Goal: Communication & Community: Connect with others

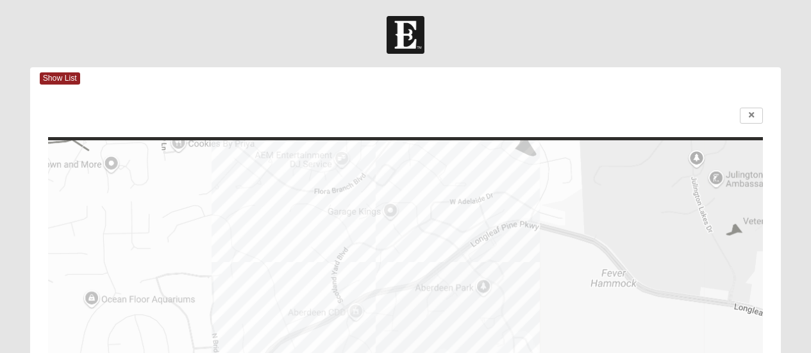
scroll to position [64, 0]
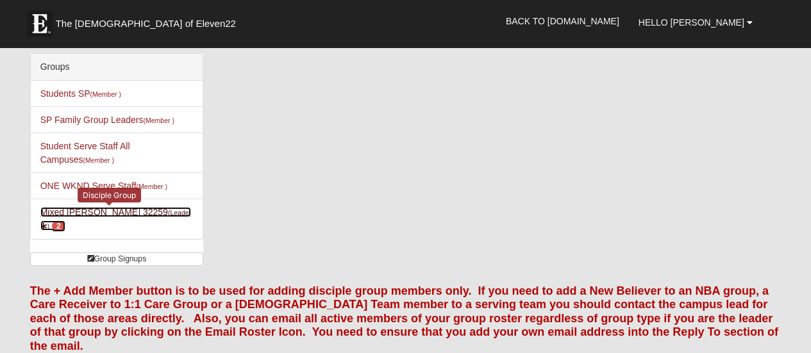
click at [113, 212] on link "Mixed [PERSON_NAME] 32259 (Leader ) 2" at bounding box center [115, 219] width 151 height 24
click at [47, 223] on icon at bounding box center [43, 226] width 7 height 7
click at [65, 221] on span "2" at bounding box center [58, 227] width 13 height 12
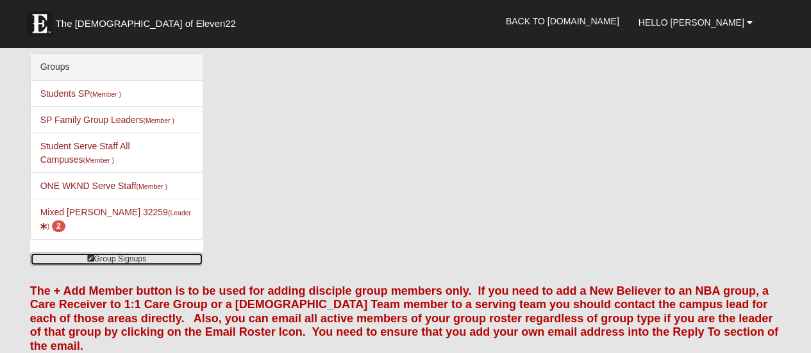
click at [117, 253] on link "Group Signups" at bounding box center [116, 259] width 173 height 13
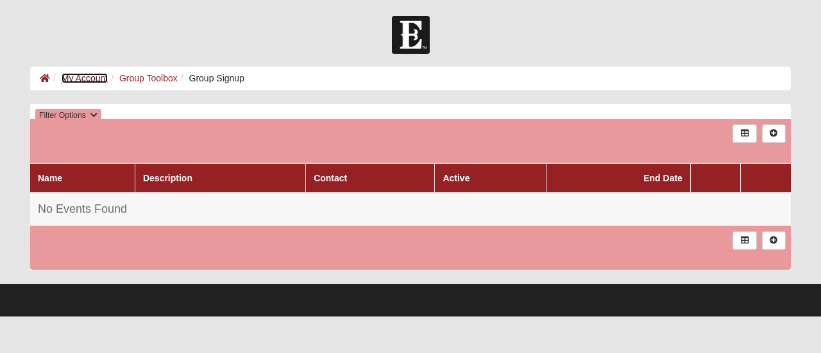
click at [92, 79] on link "My Account" at bounding box center [85, 78] width 46 height 10
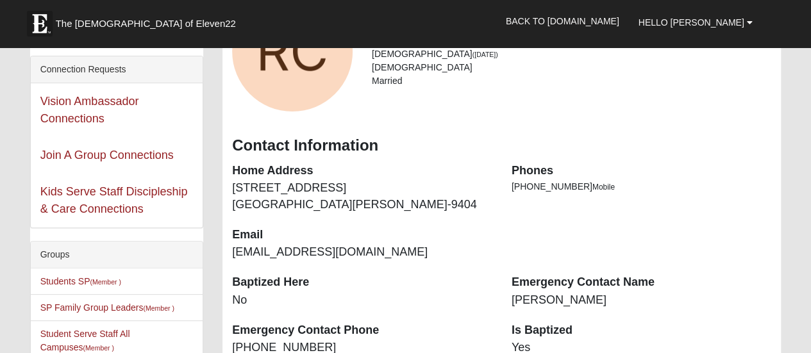
scroll to position [256, 0]
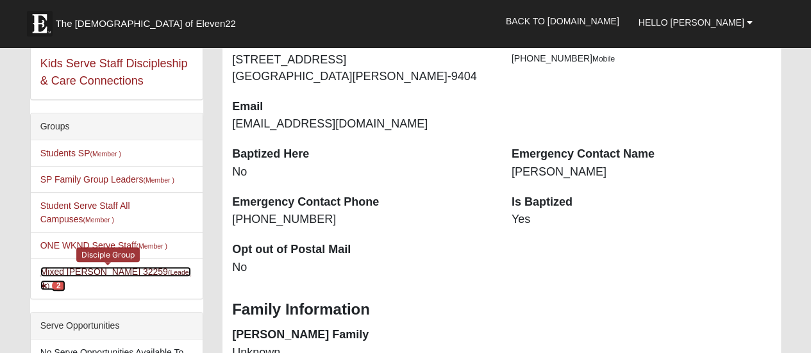
click at [83, 270] on link "Mixed Carper 32259 (Leader ) 2" at bounding box center [115, 279] width 151 height 24
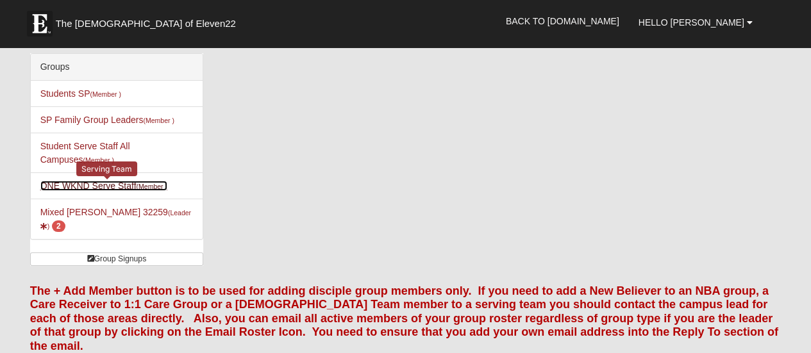
click at [80, 188] on link "ONE WKND Serve Staff (Member )" at bounding box center [103, 186] width 127 height 10
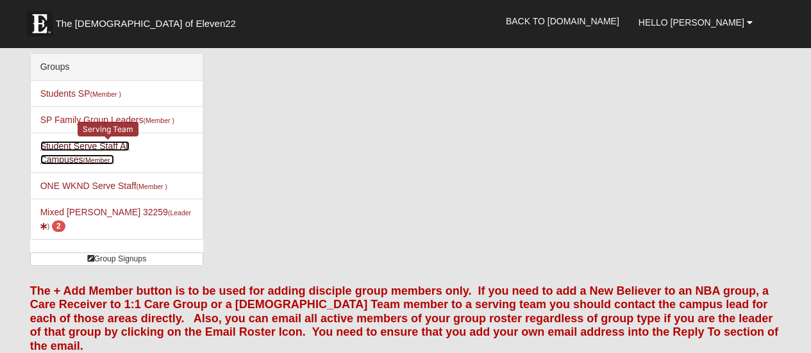
click at [99, 142] on link "Student Serve Staff All Campuses (Member )" at bounding box center [85, 153] width 90 height 24
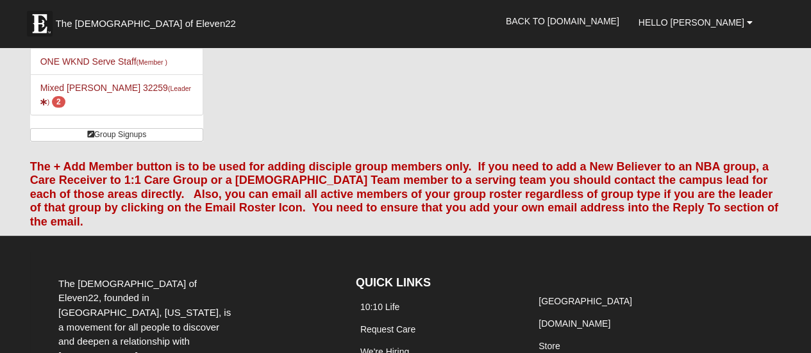
scroll to position [128, 0]
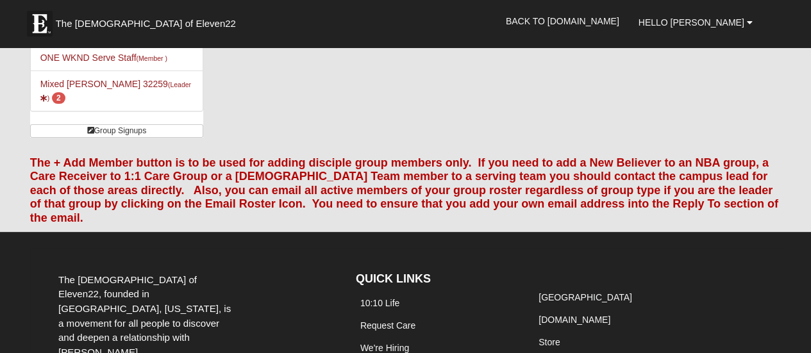
click at [294, 147] on div "The + Add Member button is to be used for adding disciple group members only. I…" at bounding box center [406, 188] width 771 height 83
click at [273, 162] on font "The + Add Member button is to be used for adding disciple group members only. I…" at bounding box center [404, 190] width 748 height 68
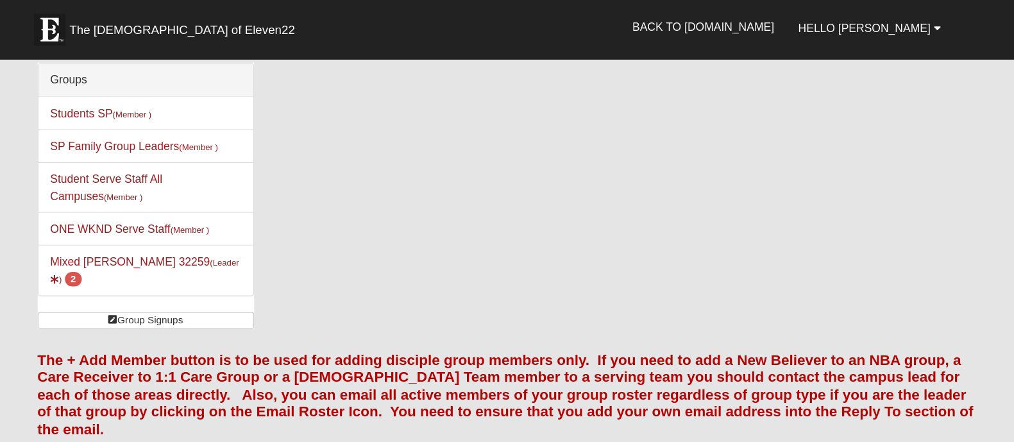
scroll to position [0, 0]
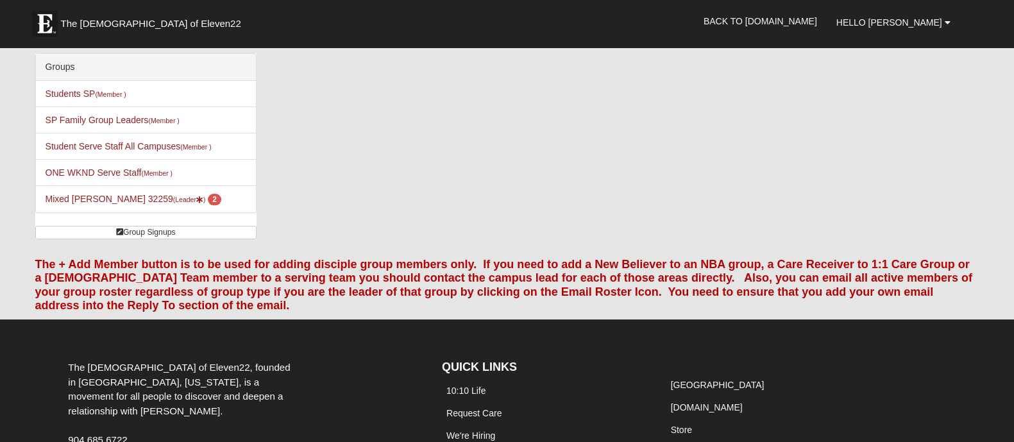
drag, startPoint x: 785, startPoint y: 2, endPoint x: 514, endPoint y: 128, distance: 298.6
click at [514, 128] on div "Groups Students SP (Member ) SP Family Group Leaders (Member ) Student Serve St…" at bounding box center [507, 151] width 963 height 196
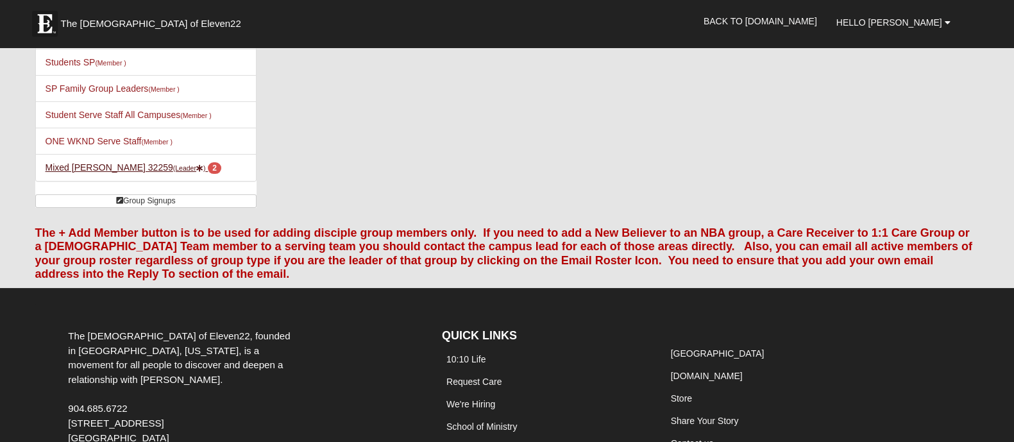
scroll to position [80, 0]
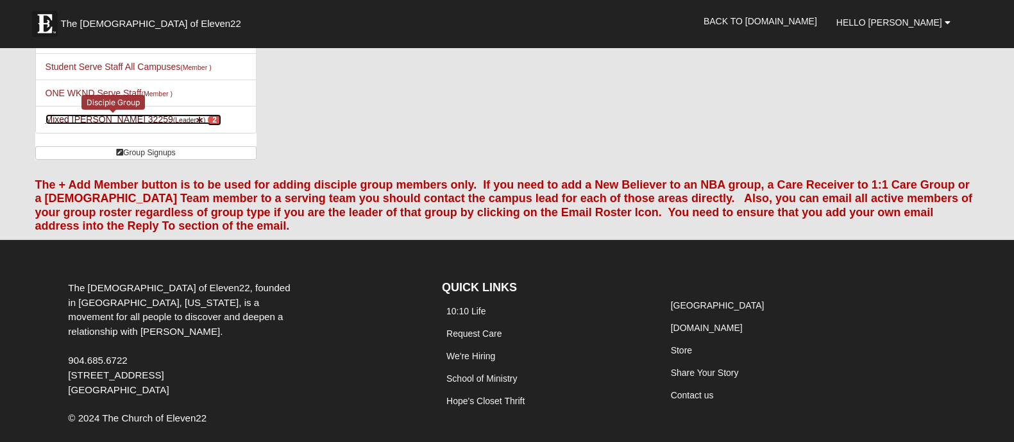
click at [75, 120] on link "Mixed [PERSON_NAME] 32259 (Leader ) 2" at bounding box center [134, 119] width 176 height 10
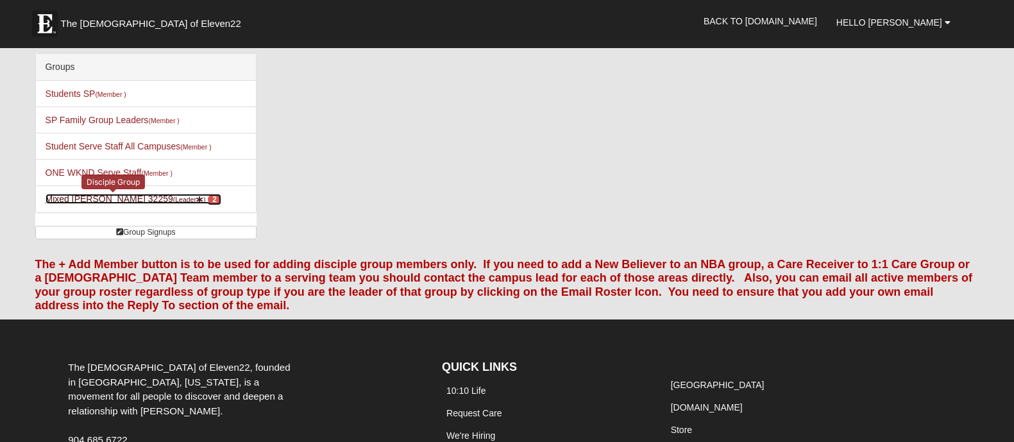
click at [101, 200] on link "Mixed [PERSON_NAME] 32259 (Leader ) 2" at bounding box center [134, 199] width 176 height 10
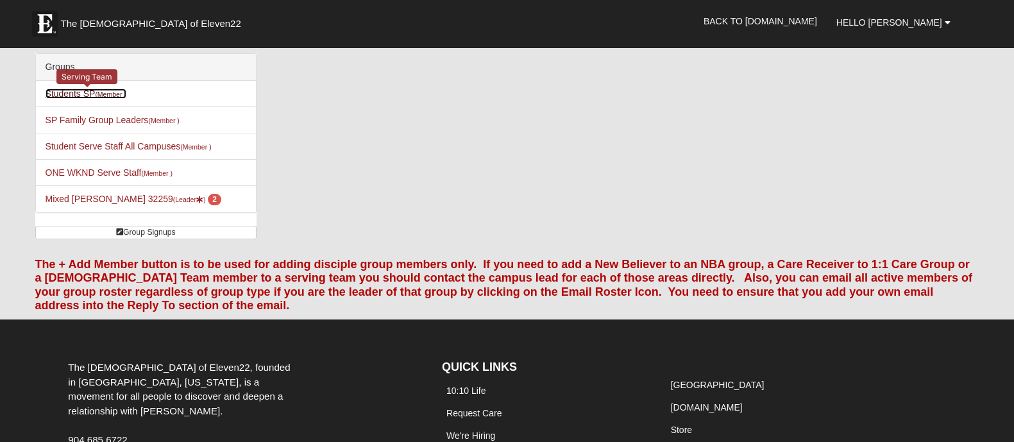
click at [76, 95] on link "Students SP (Member )" at bounding box center [86, 93] width 81 height 10
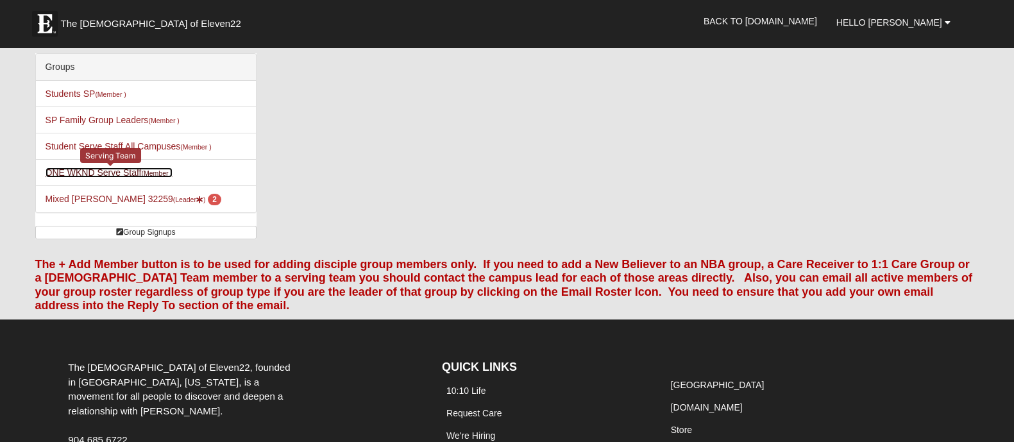
click at [71, 174] on link "ONE WKND Serve Staff (Member )" at bounding box center [109, 172] width 127 height 10
click at [89, 192] on li "Mixed [PERSON_NAME] 32259 (Leader ) 2" at bounding box center [146, 198] width 220 height 27
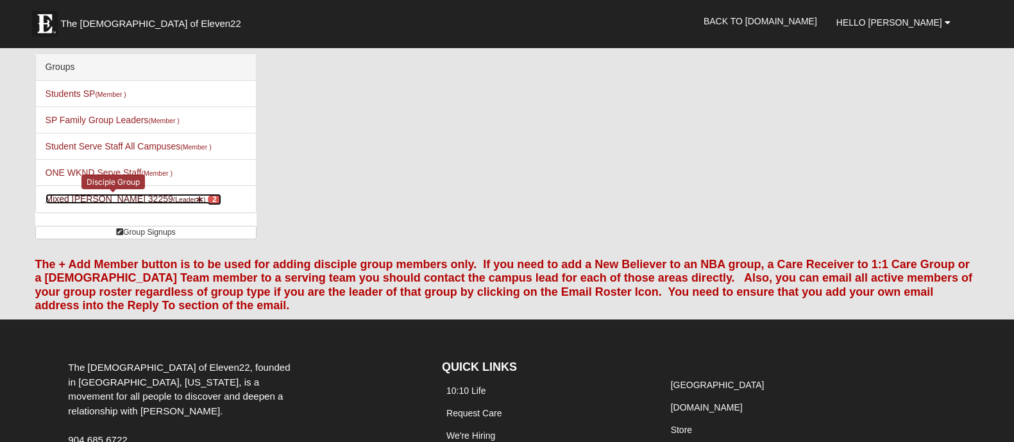
click at [87, 199] on link "Mixed [PERSON_NAME] 32259 (Leader ) 2" at bounding box center [134, 199] width 176 height 10
